Goal: Information Seeking & Learning: Learn about a topic

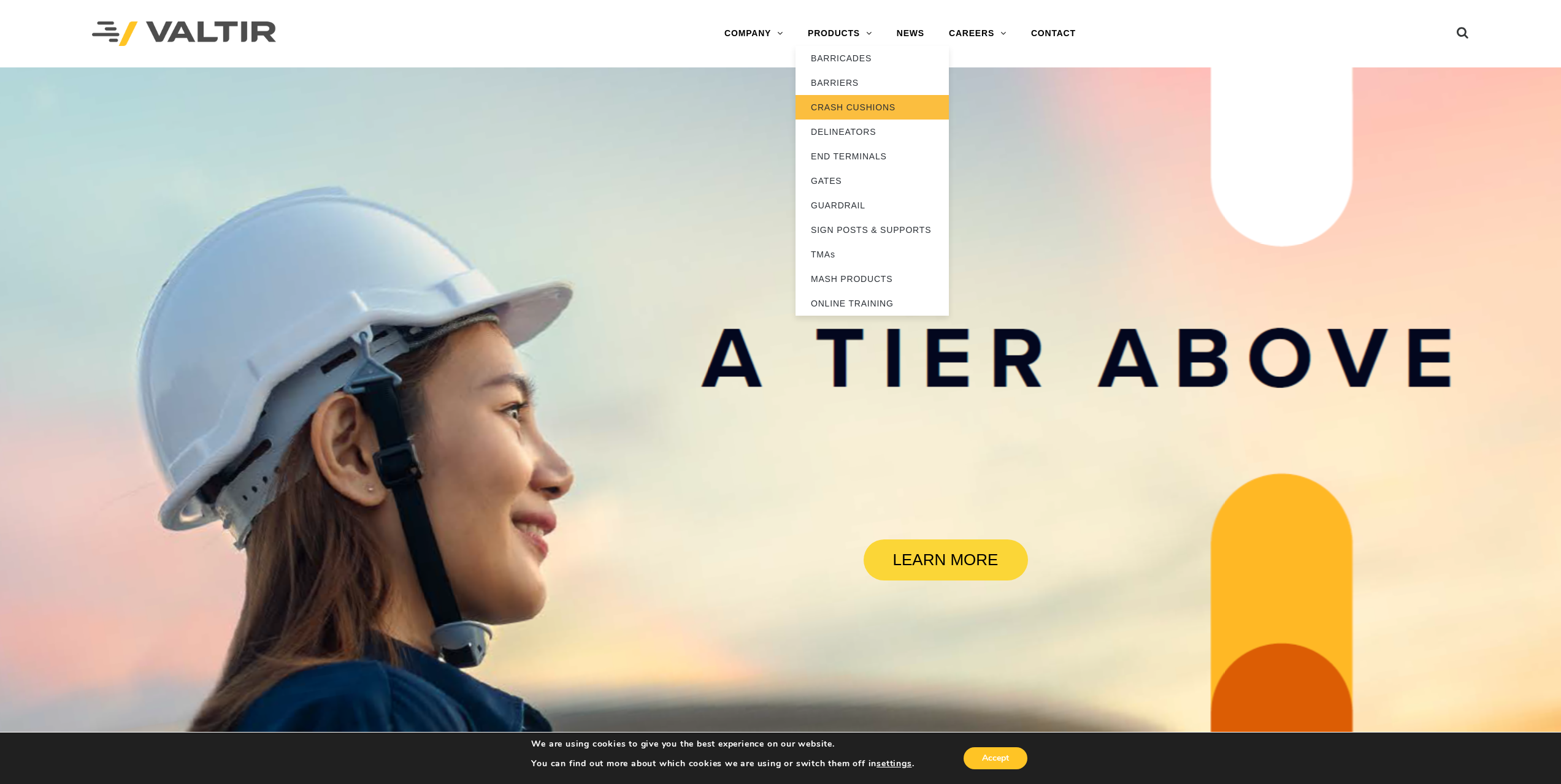
click at [839, 105] on link "CRASH CUSHIONS" at bounding box center [872, 107] width 154 height 25
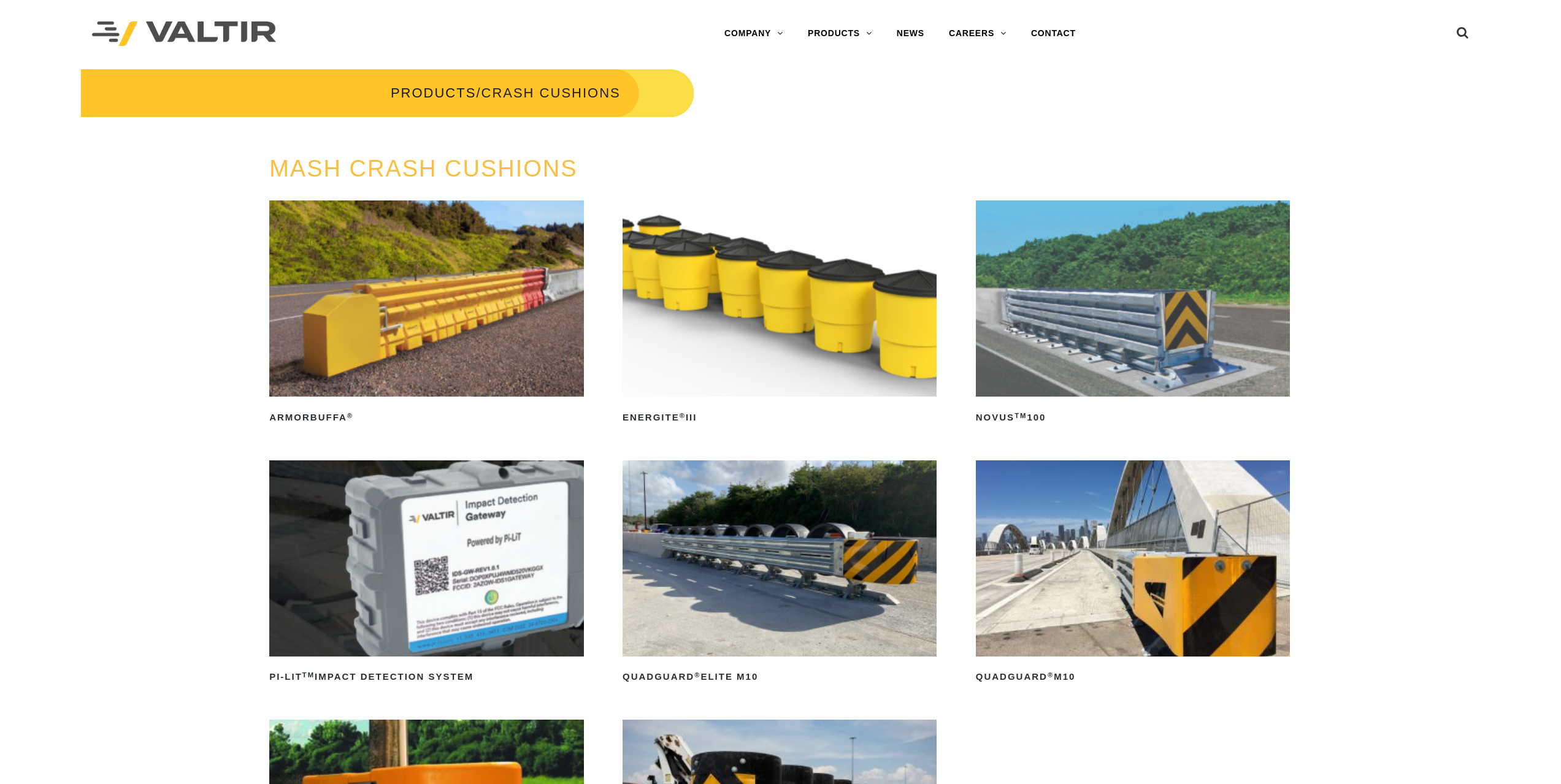
click at [805, 252] on img at bounding box center [779, 299] width 314 height 196
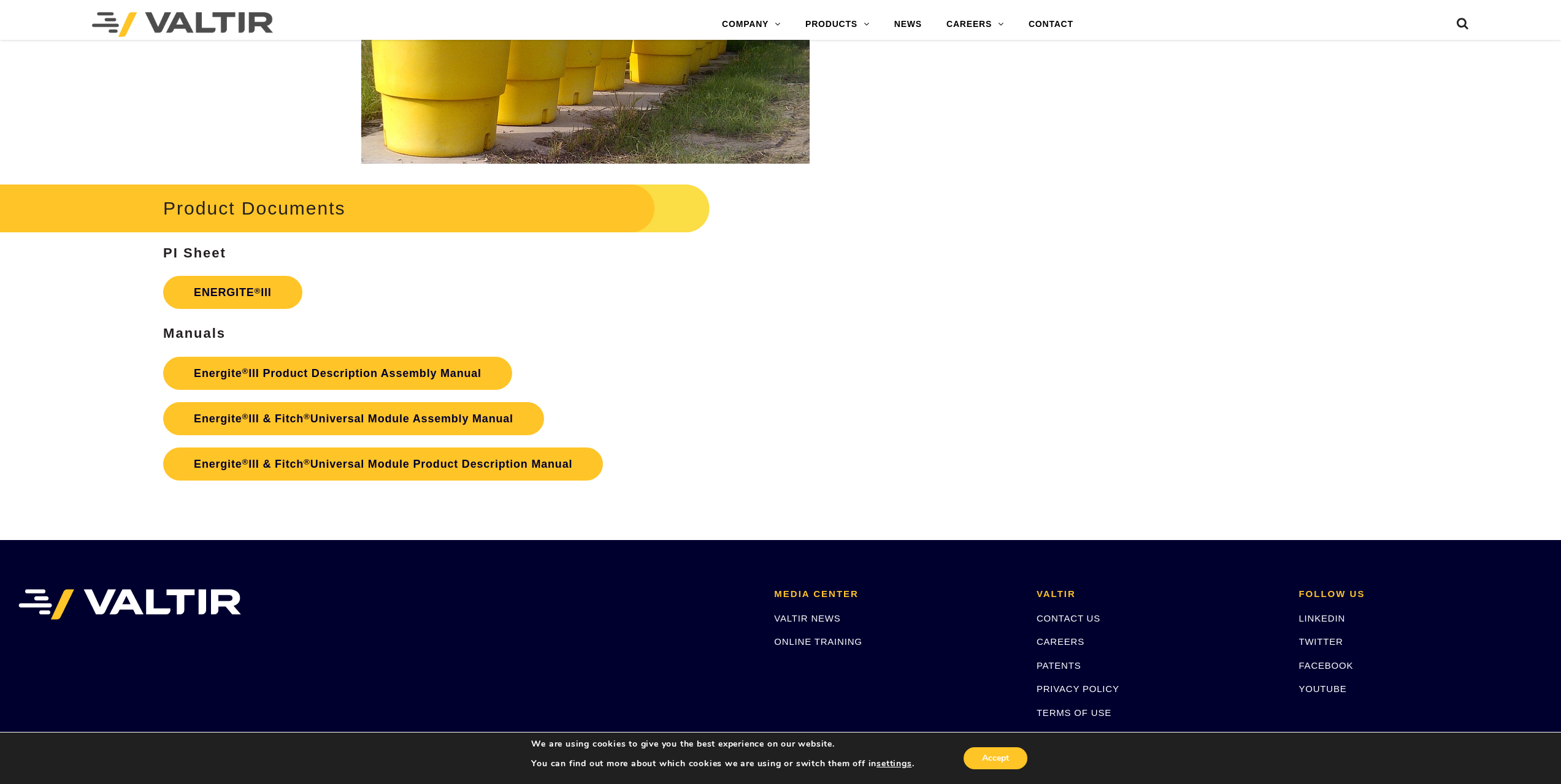
scroll to position [2208, 0]
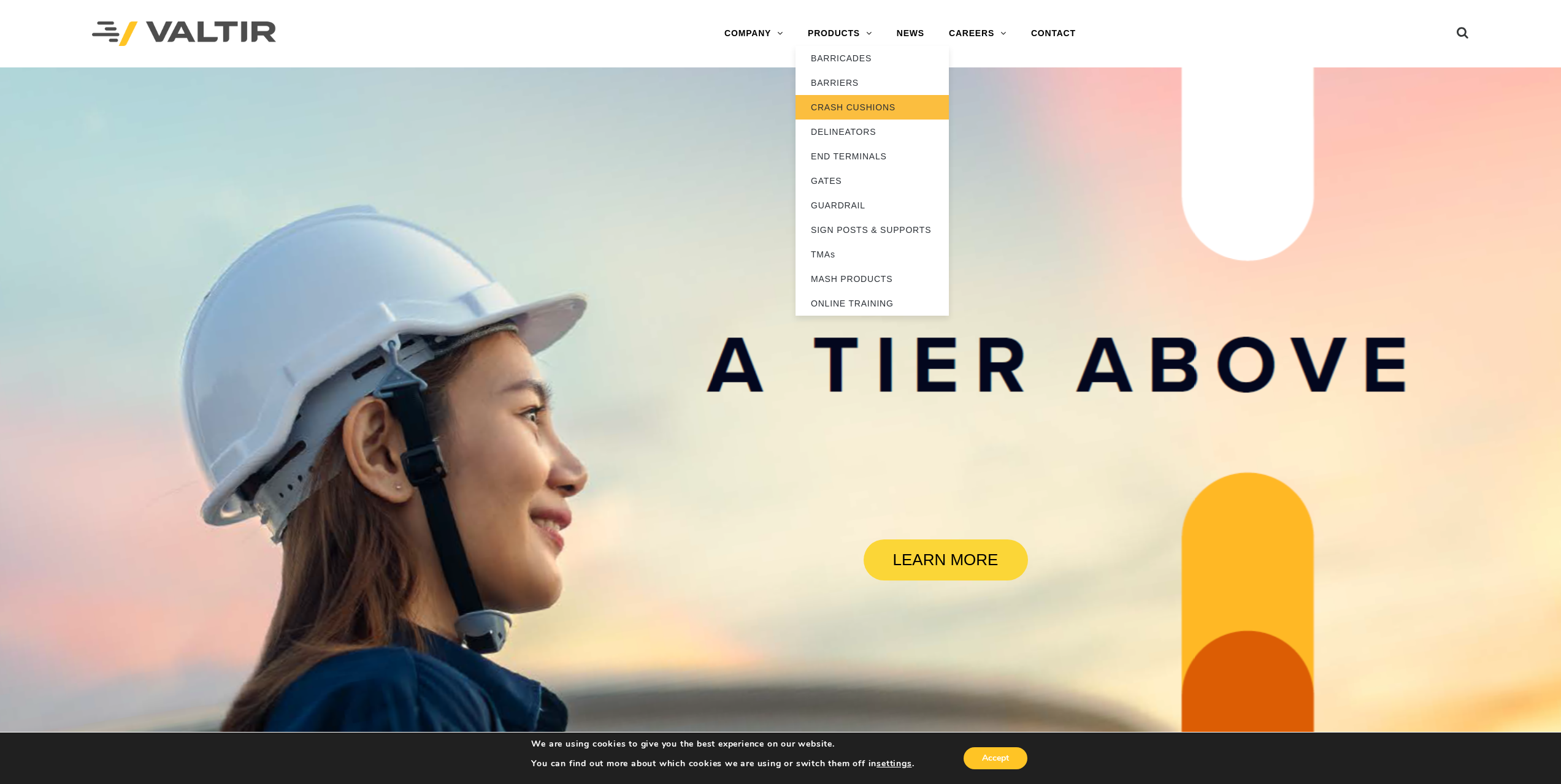
click at [852, 106] on link "CRASH CUSHIONS" at bounding box center [872, 107] width 154 height 25
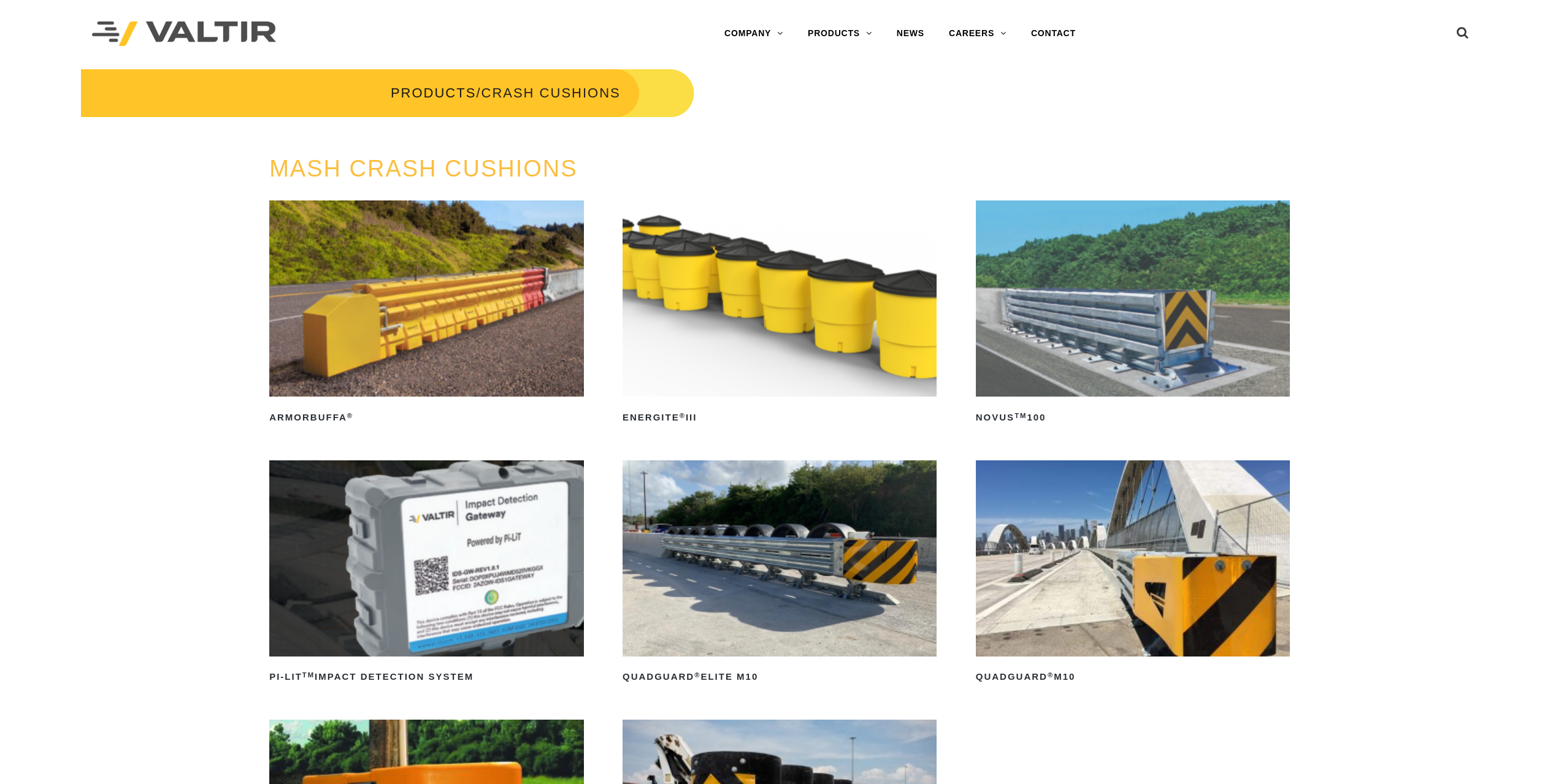
click at [781, 305] on img at bounding box center [779, 299] width 314 height 196
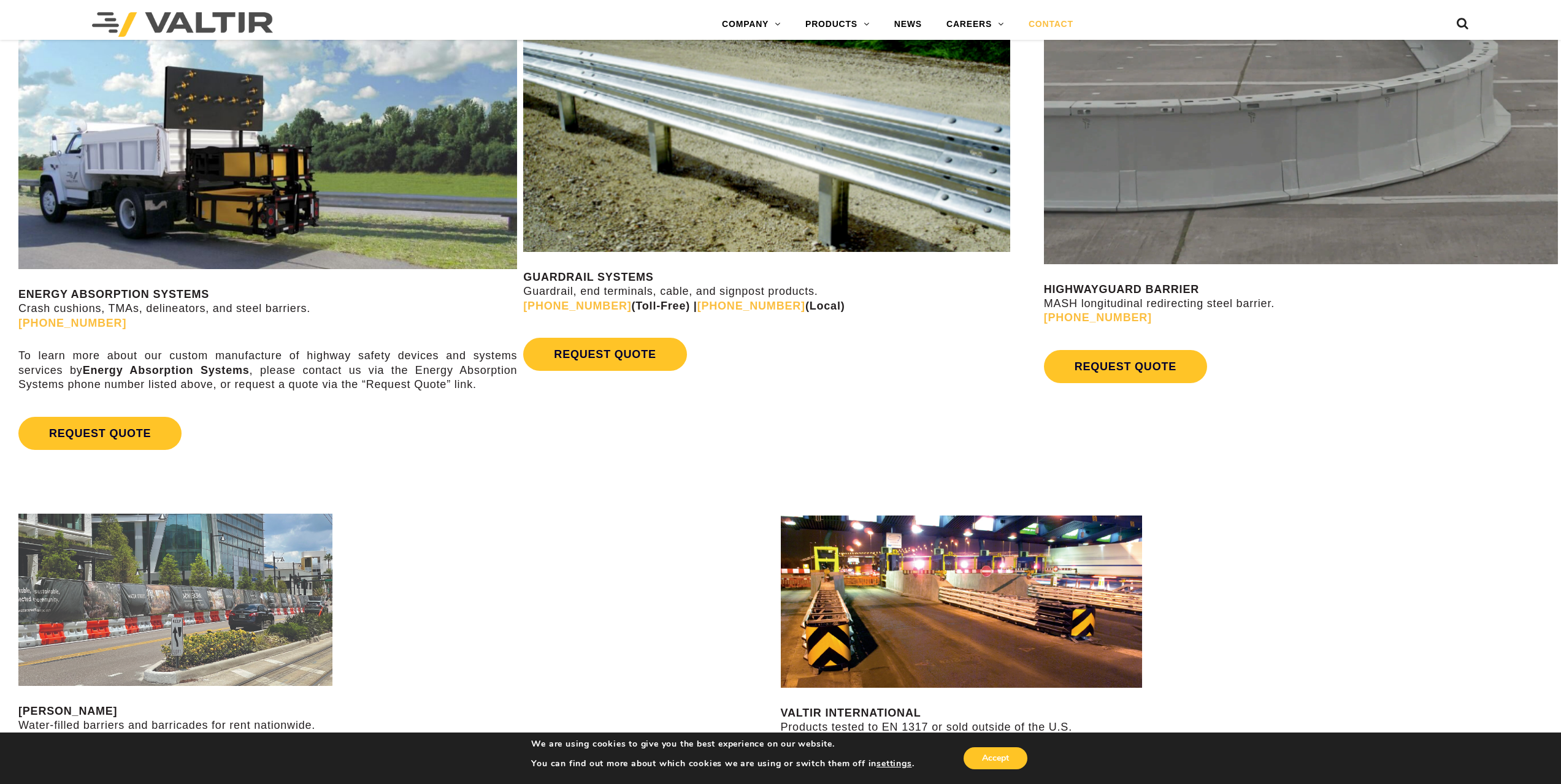
scroll to position [859, 0]
